Goal: Task Accomplishment & Management: Complete application form

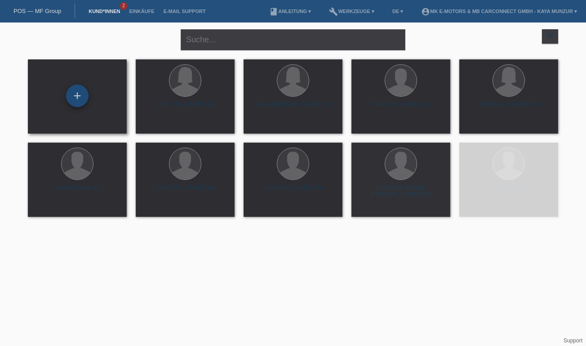
click at [76, 96] on div "+" at bounding box center [78, 95] width 22 height 15
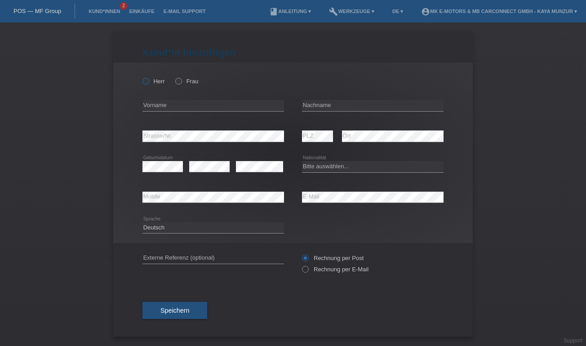
click at [151, 83] on label "Herr" at bounding box center [153, 81] width 22 height 7
click at [148, 83] on input "Herr" at bounding box center [145, 81] width 6 height 6
radio input "true"
type input "[PERSON_NAME]"
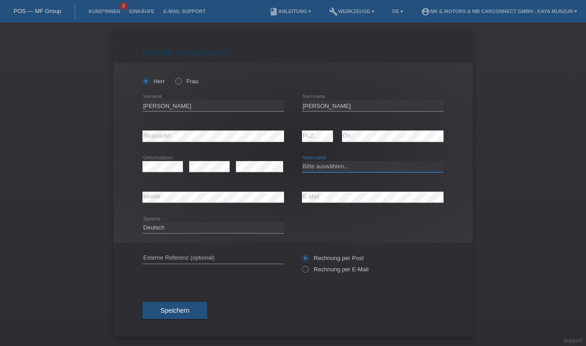
select select "DE"
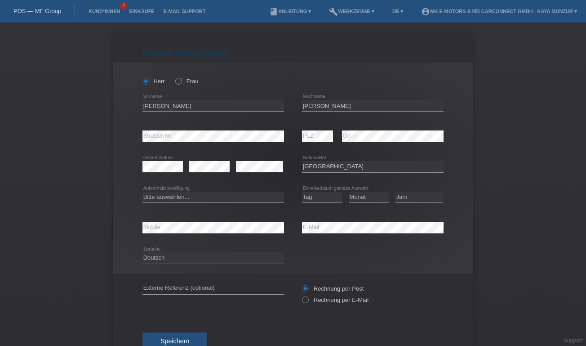
click at [240, 204] on div "Bitte auswählen... C B B - Flüchtlingsstatus Andere error Aufenthaltsbewilligung" at bounding box center [213, 197] width 142 height 31
select select "C"
select select "01"
select select "07"
select select "2005"
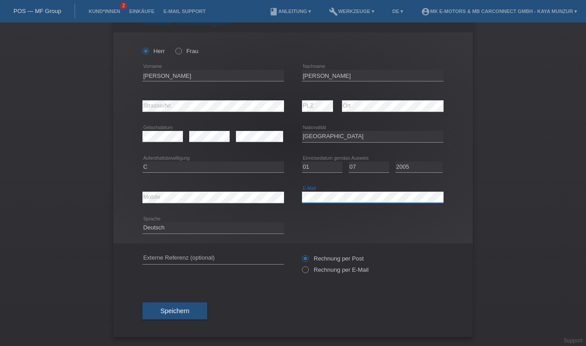
scroll to position [31, 0]
click at [191, 306] on button "Speichern" at bounding box center [174, 310] width 65 height 17
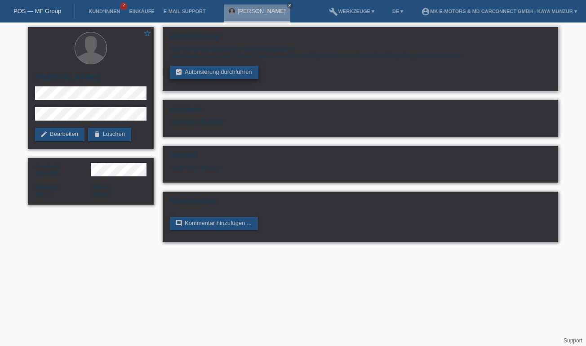
click at [203, 69] on link "assignment_turned_in Autorisierung durchführen" at bounding box center [214, 72] width 89 height 13
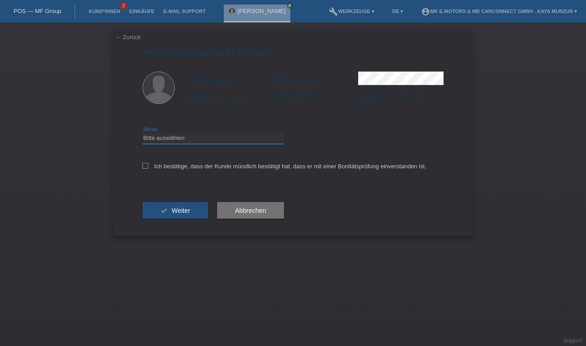
select select "3"
click at [147, 163] on icon at bounding box center [145, 166] width 6 height 6
click at [147, 163] on input "Ich bestätige, dass der Kunde mündlich bestätigt hat, dass er mit einer Bonität…" at bounding box center [145, 166] width 6 height 6
checkbox input "true"
click at [160, 211] on icon "check" at bounding box center [163, 210] width 7 height 7
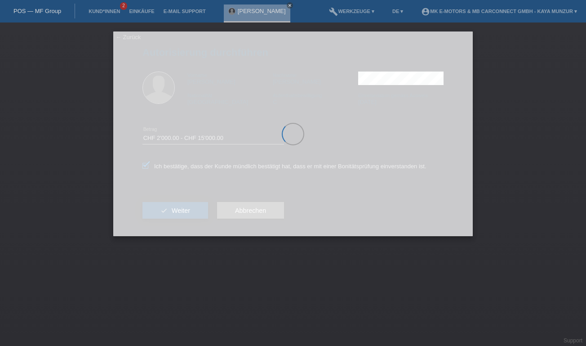
click at [160, 211] on div at bounding box center [293, 133] width 360 height 205
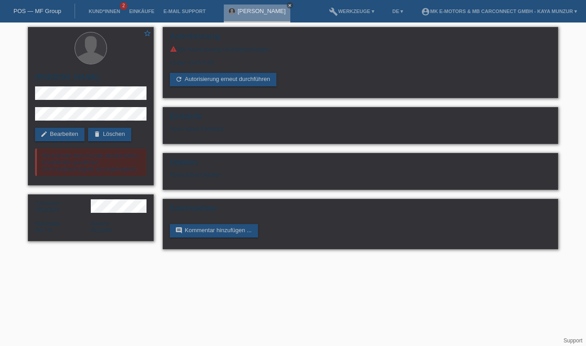
click at [293, 3] on link "close" at bounding box center [290, 5] width 6 height 6
click at [280, 11] on link "book Anleitung ▾" at bounding box center [290, 11] width 51 height 5
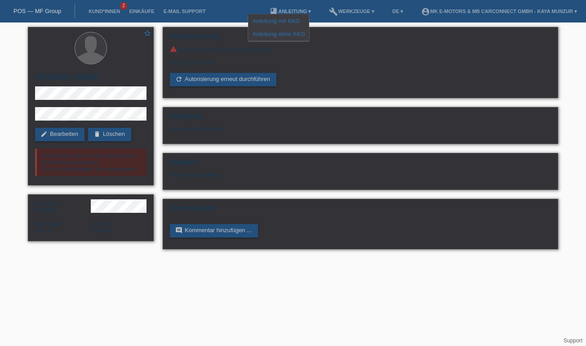
click at [280, 8] on li "book Anleitung ▾" at bounding box center [290, 11] width 51 height 23
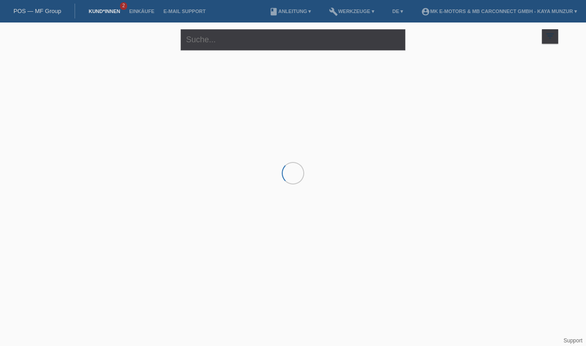
click at [161, 142] on div at bounding box center [292, 100] width 539 height 90
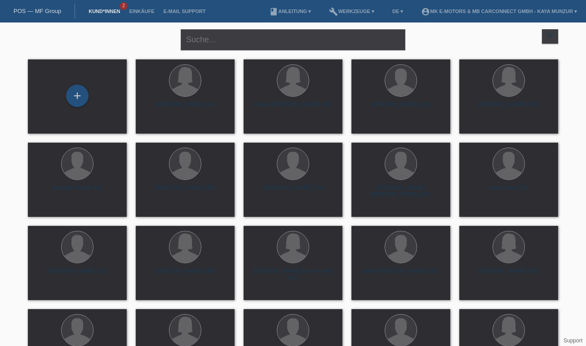
click at [147, 7] on li "Einkäufe" at bounding box center [141, 11] width 34 height 23
click at [147, 9] on link "Einkäufe" at bounding box center [141, 11] width 34 height 5
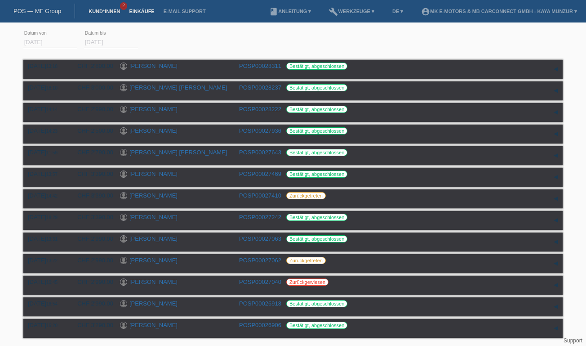
click at [107, 13] on link "Kund*innen" at bounding box center [104, 11] width 40 height 5
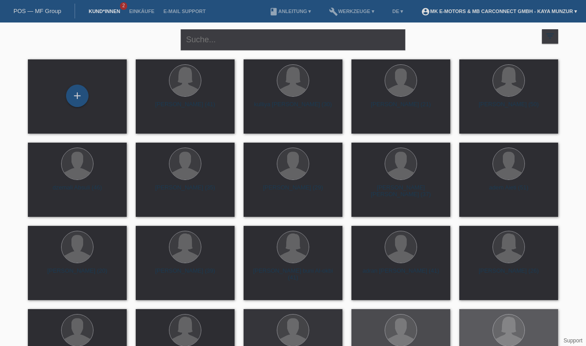
click at [453, 10] on link "account_circle MK E-MOTORS & MB CarConnect GmbH - Kaya Munzur ▾" at bounding box center [499, 11] width 165 height 5
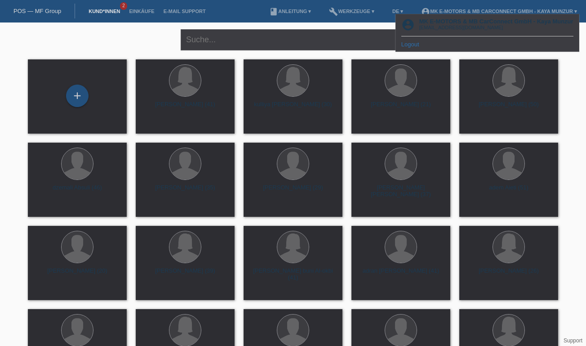
click at [405, 44] on link "Logout" at bounding box center [410, 44] width 18 height 7
